Goal: Transaction & Acquisition: Subscribe to service/newsletter

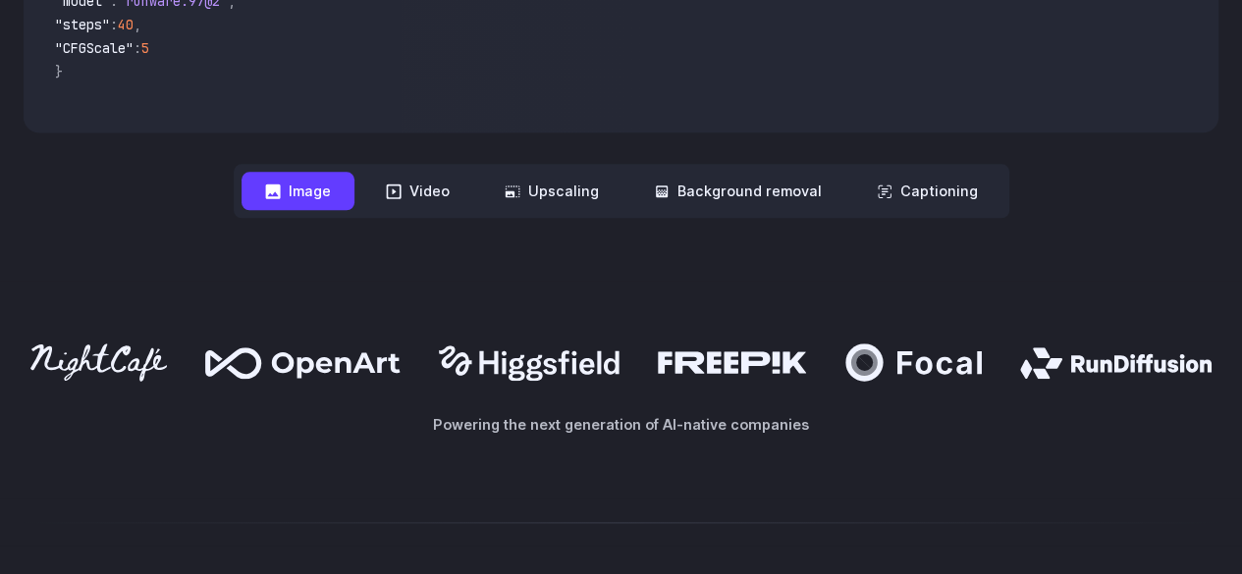
scroll to position [932, 0]
click at [312, 201] on button "Image" at bounding box center [297, 192] width 113 height 38
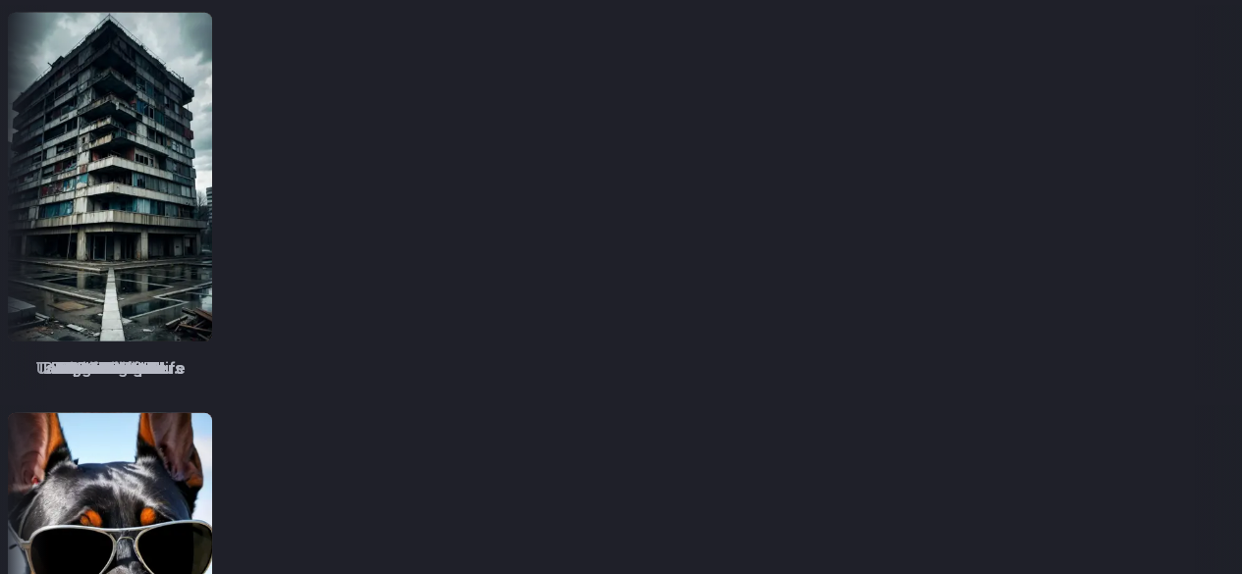
scroll to position [2699, 0]
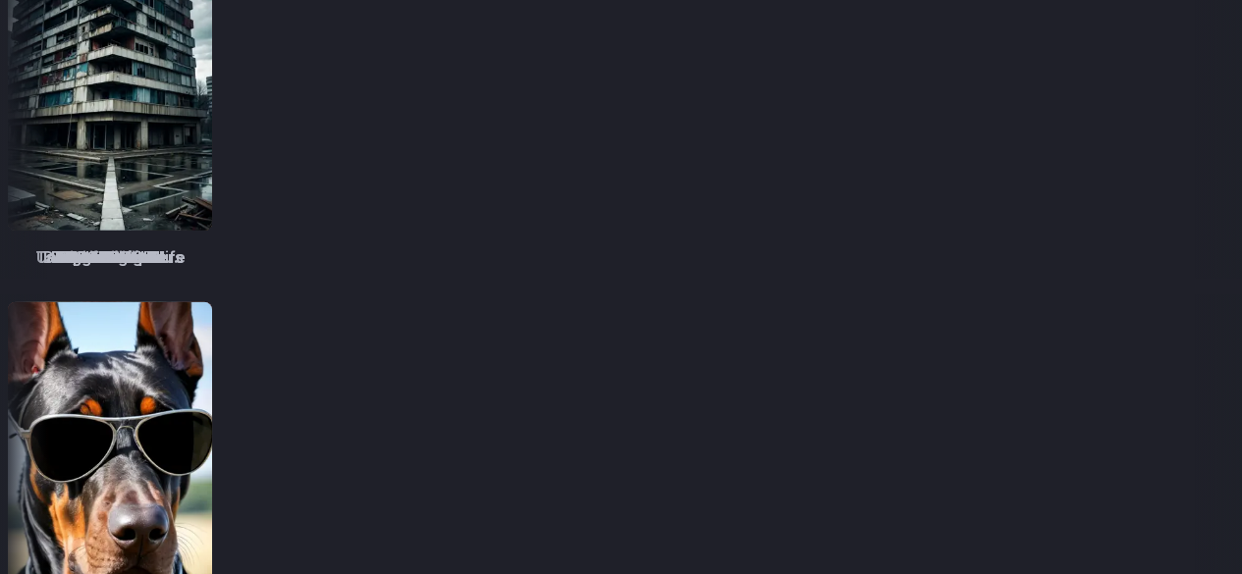
click at [896, 443] on img at bounding box center [998, 466] width 204 height 329
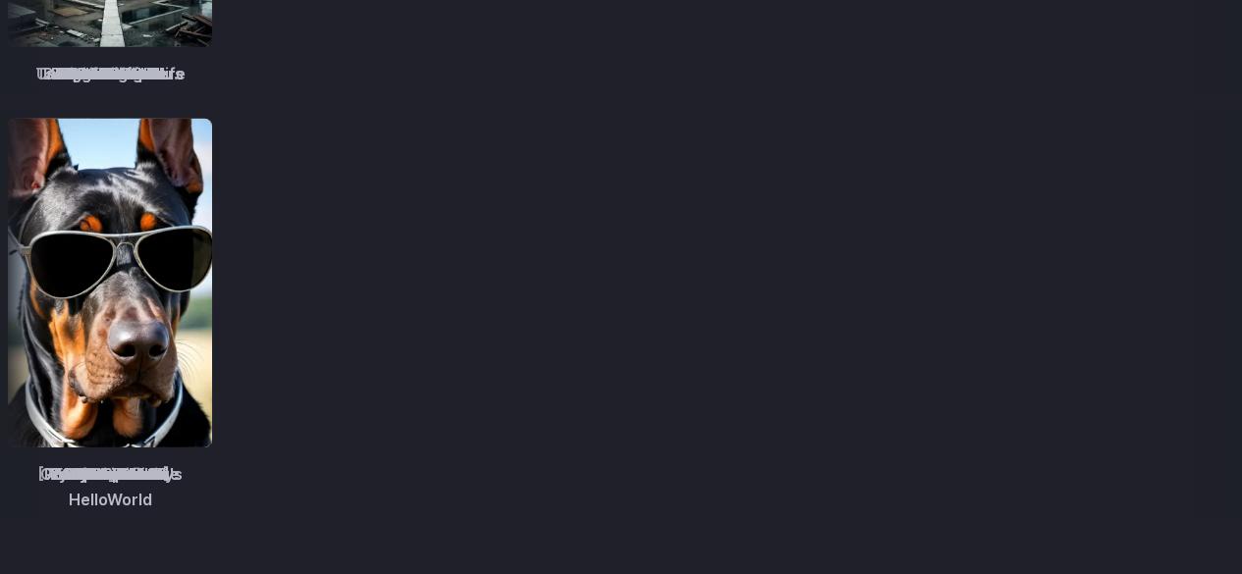
scroll to position [2993, 0]
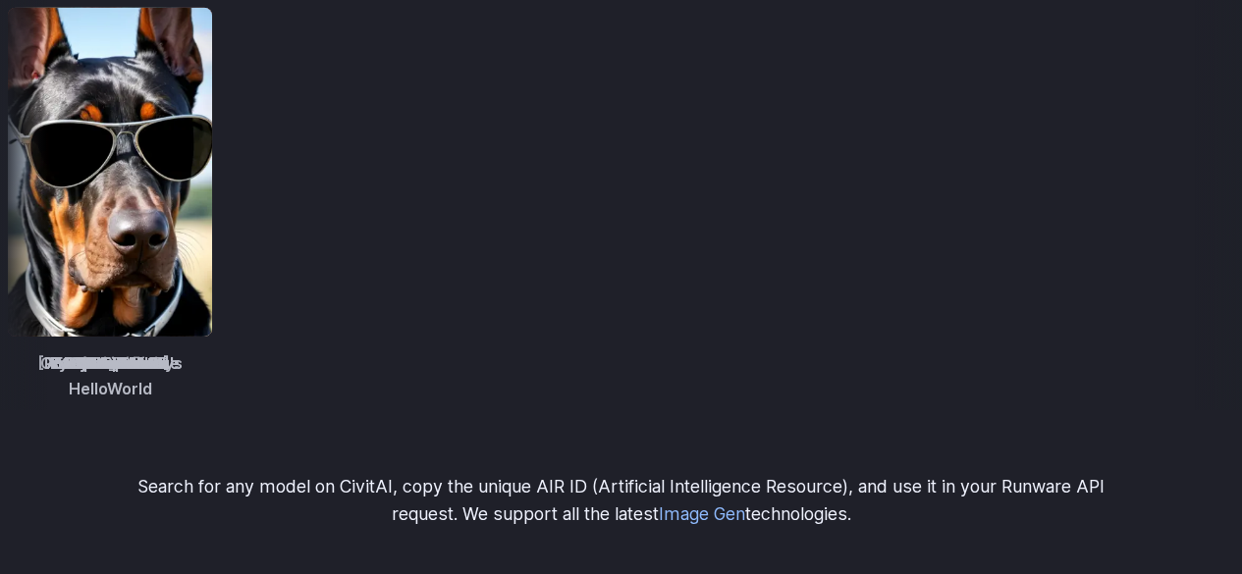
click at [959, 372] on span "Photopedia" at bounding box center [1003, 364] width 89 height 26
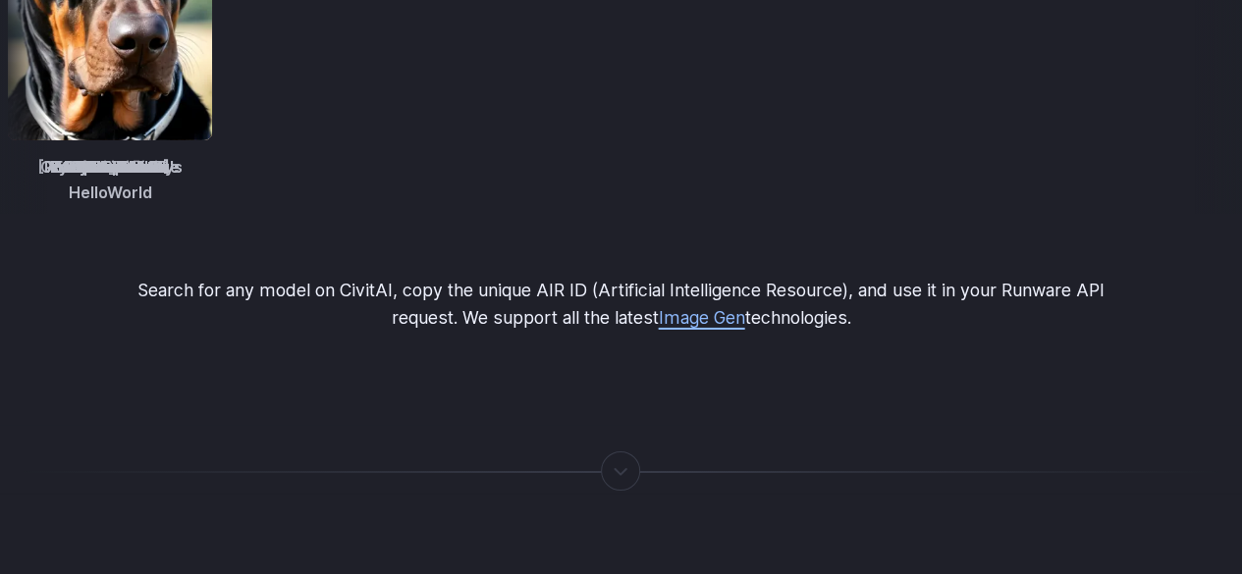
click at [717, 307] on link "Image Gen" at bounding box center [701, 317] width 86 height 21
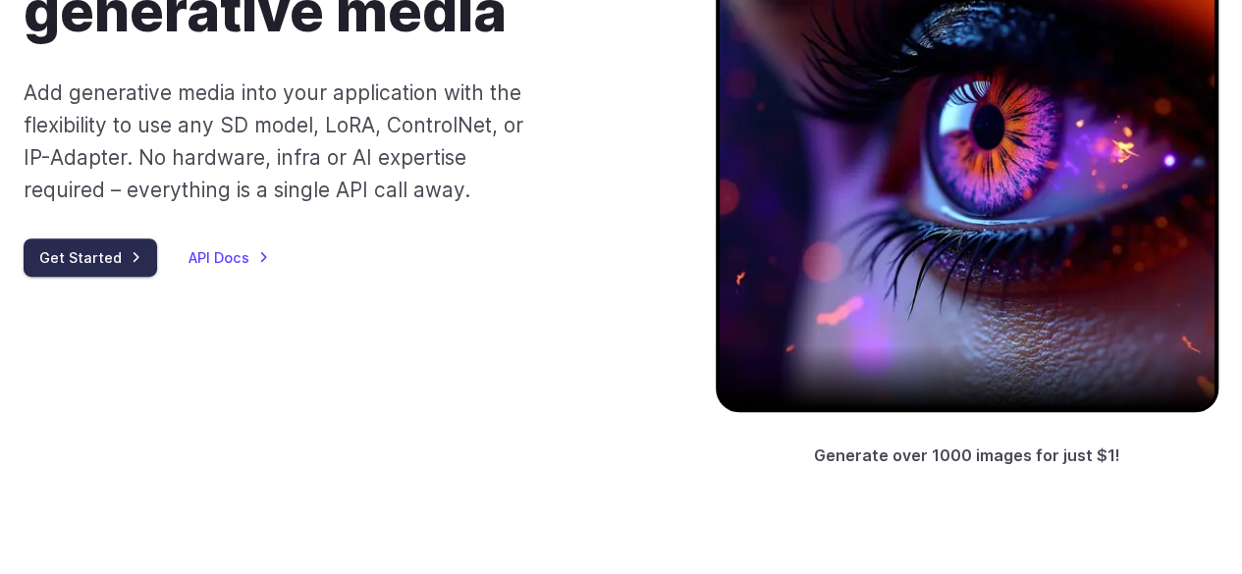
click at [134, 253] on link "Get Started" at bounding box center [91, 258] width 134 height 38
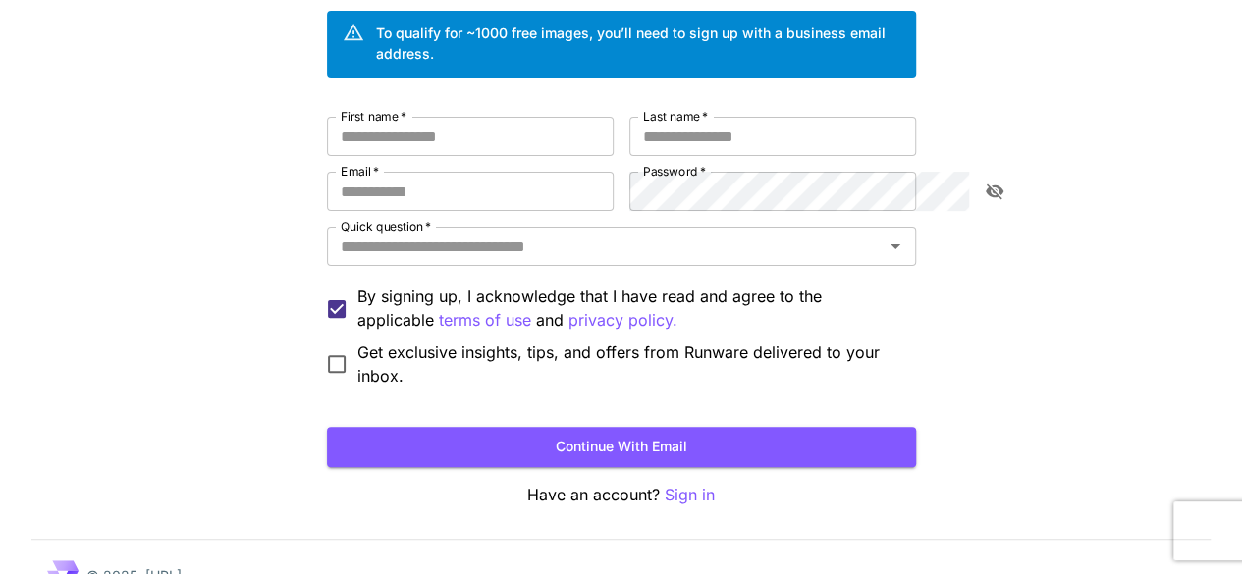
scroll to position [163, 0]
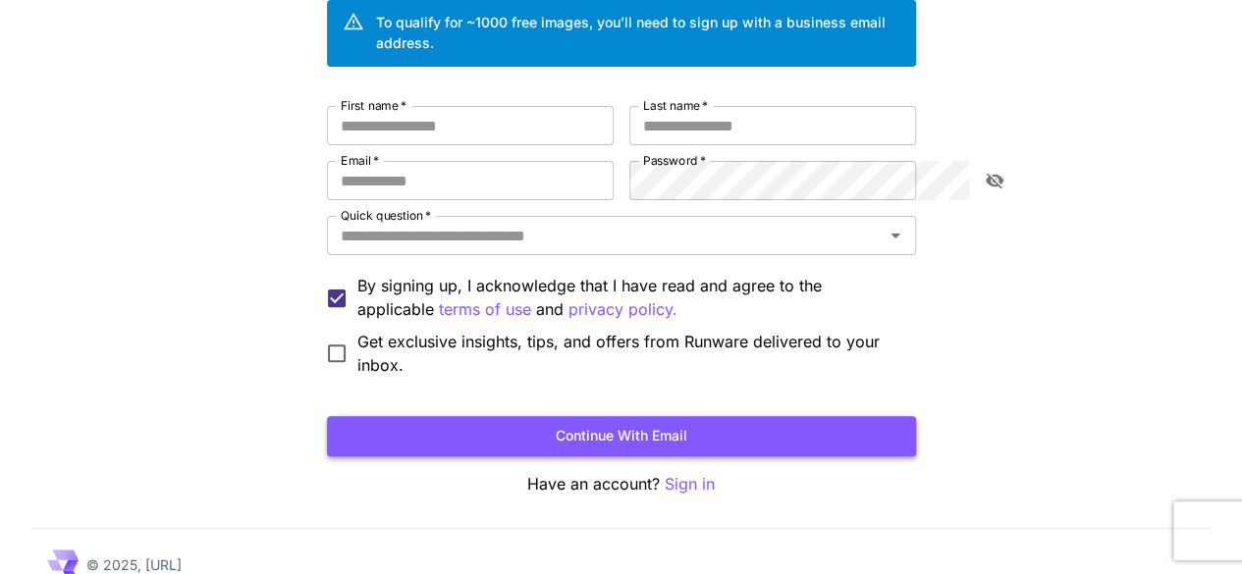
click at [637, 416] on button "Continue with email" at bounding box center [621, 436] width 589 height 40
